Goal: Check status

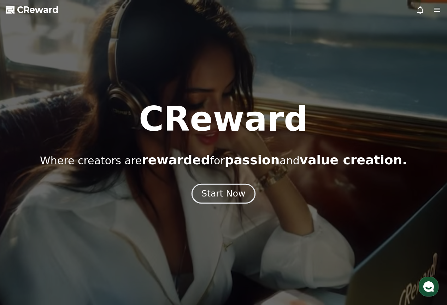
click at [213, 191] on div "Start Now" at bounding box center [223, 194] width 44 height 12
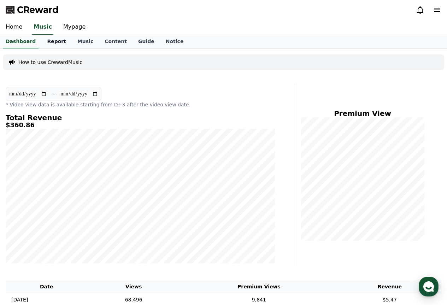
click at [51, 42] on link "Report" at bounding box center [56, 41] width 30 height 13
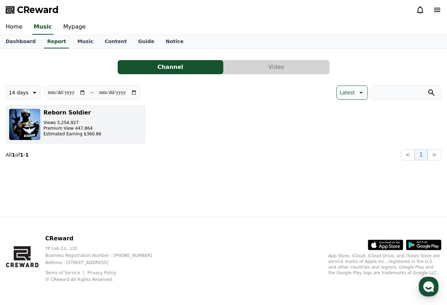
click at [127, 117] on button "Reborn Soldier Views 3,254,927 Premium View 447,864 Estimated Earning $360.86" at bounding box center [76, 124] width 140 height 38
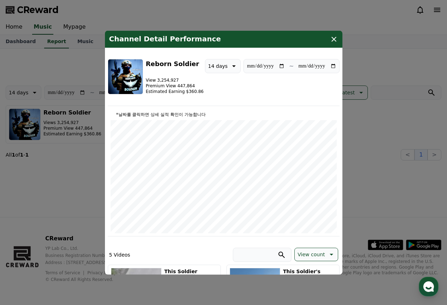
click at [177, 111] on div "*날짜를 클릭하면 상세 실적 확인이 가능합니다" at bounding box center [224, 172] width 232 height 128
click at [177, 111] on p "*날짜를 클릭하면 상세 실적 확인이 가능합니다" at bounding box center [224, 114] width 226 height 6
click at [245, 102] on div "**********" at bounding box center [224, 82] width 232 height 47
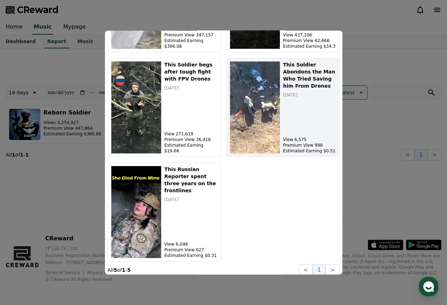
scroll to position [315, 0]
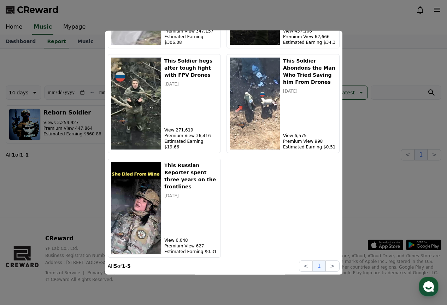
click at [382, 34] on button "close modal" at bounding box center [223, 152] width 447 height 305
